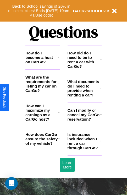
scroll to position [636, 0]
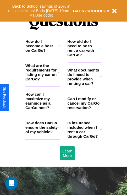
click at [85, 110] on h3 "Can I modify or cancel my CarGo reservation?" at bounding box center [84, 102] width 33 height 13
click at [59, 48] on icon at bounding box center [59, 46] width 2 height 4
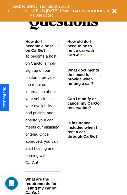
click at [101, 50] on icon at bounding box center [101, 48] width 2 height 4
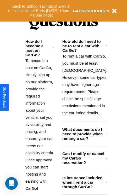
click at [85, 140] on h3 "What documents do I need to provide when renting a car?" at bounding box center [84, 133] width 44 height 13
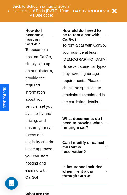
click at [106, 149] on icon at bounding box center [107, 147] width 2 height 4
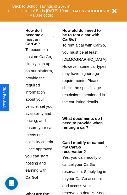
click at [41, 11] on button "Back to School savings of 20% in select cities! Ends [DATE] 10am PT. Use code:" at bounding box center [42, 11] width 64 height 16
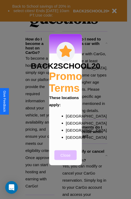
click at [66, 158] on button "Close" at bounding box center [66, 155] width 22 height 10
